Goal: Book appointment/travel/reservation

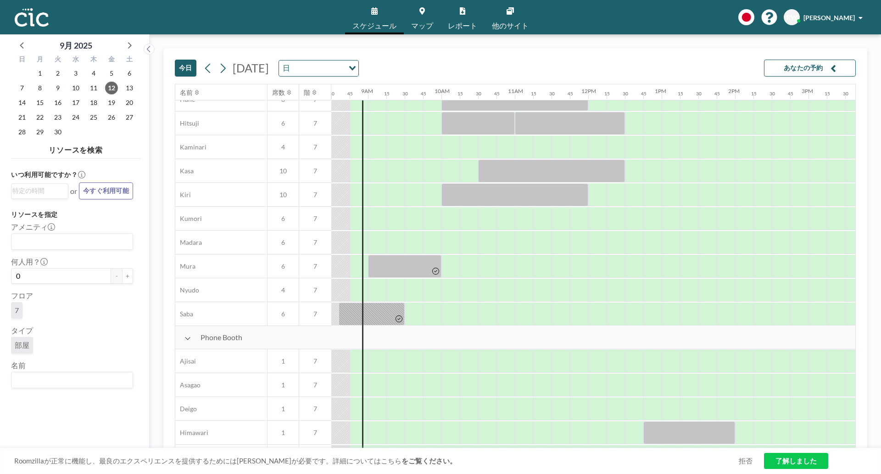
scroll to position [0, 624]
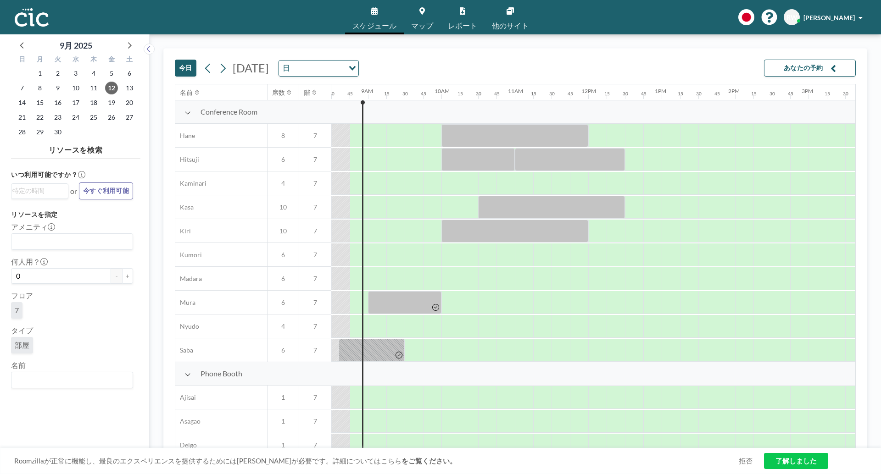
drag, startPoint x: 202, startPoint y: 111, endPoint x: 278, endPoint y: 111, distance: 75.7
click at [278, 111] on div "Conference Room" at bounding box center [253, 111] width 156 height 23
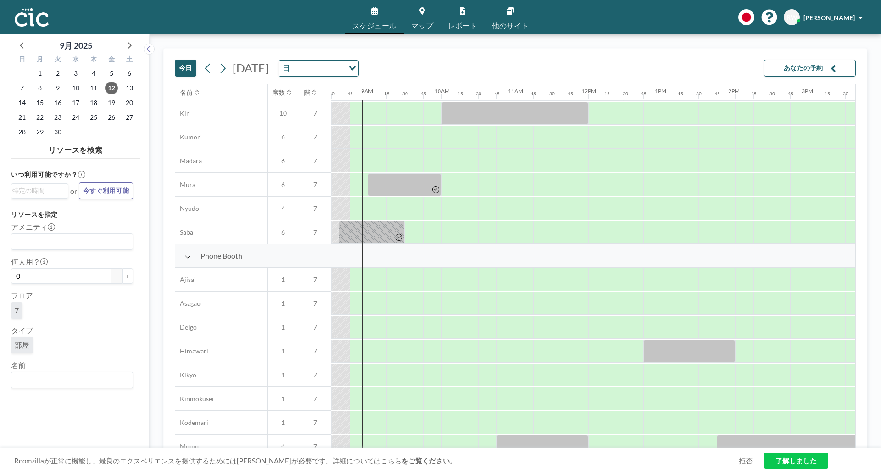
scroll to position [124, 624]
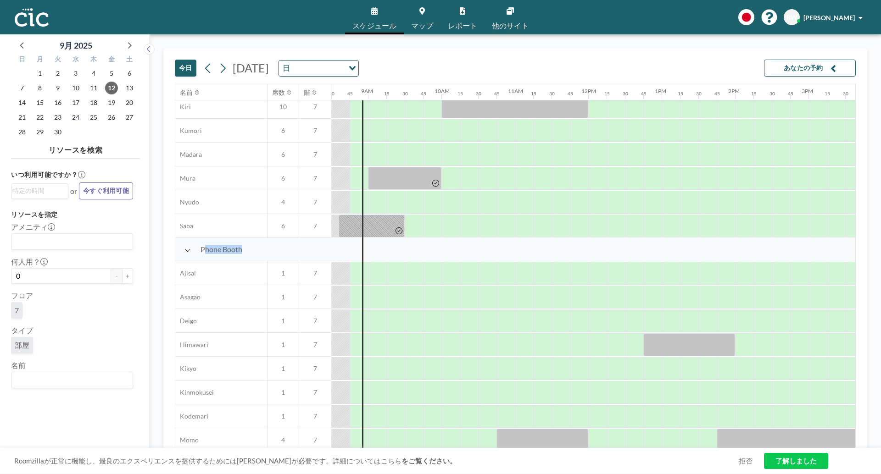
drag, startPoint x: 238, startPoint y: 252, endPoint x: 184, endPoint y: 252, distance: 54.1
click at [184, 252] on div "Phone Booth" at bounding box center [253, 249] width 156 height 23
click at [226, 249] on span "Phone Booth" at bounding box center [222, 249] width 42 height 9
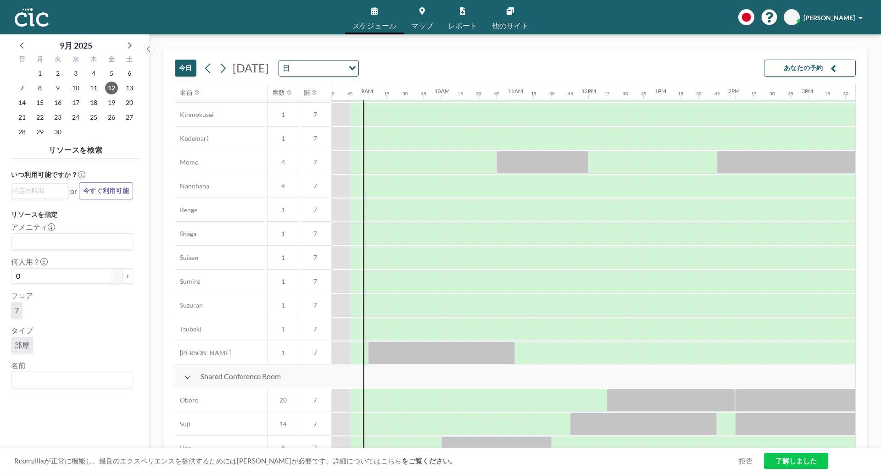
scroll to position [510, 624]
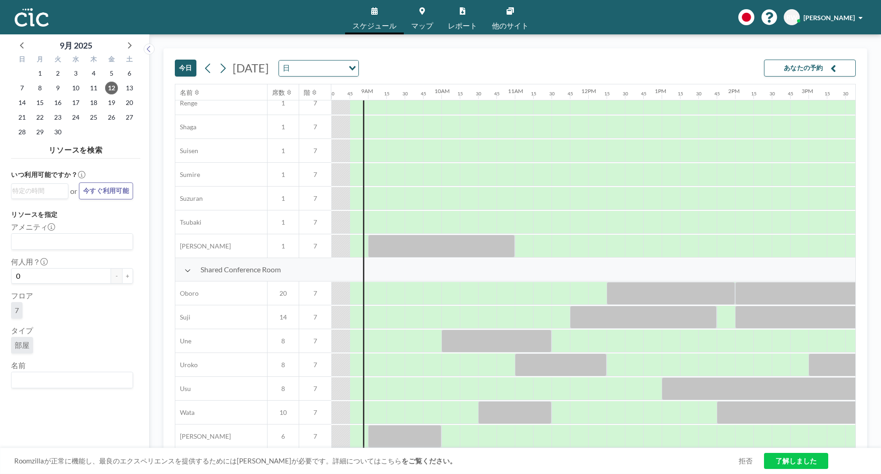
drag, startPoint x: 206, startPoint y: 269, endPoint x: 290, endPoint y: 269, distance: 84.4
click at [290, 269] on div "Shared Conference Room" at bounding box center [253, 269] width 156 height 23
click at [505, 18] on link "他のサイト" at bounding box center [510, 17] width 51 height 34
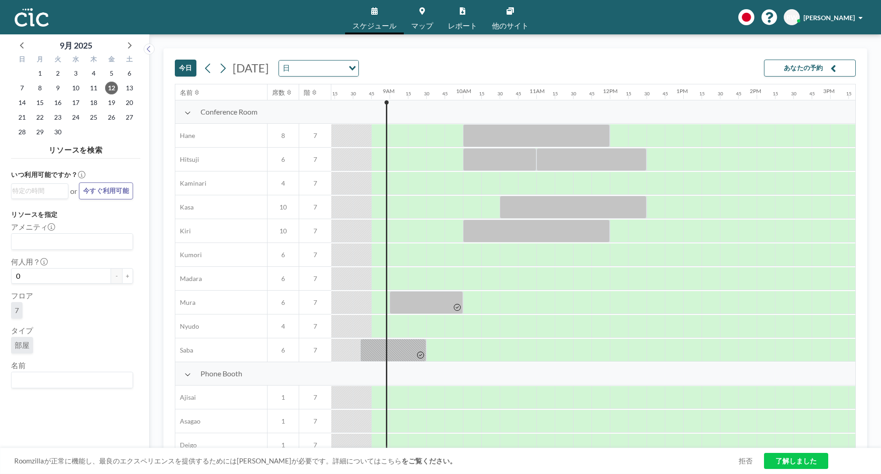
scroll to position [0, 624]
